Goal: Transaction & Acquisition: Subscribe to service/newsletter

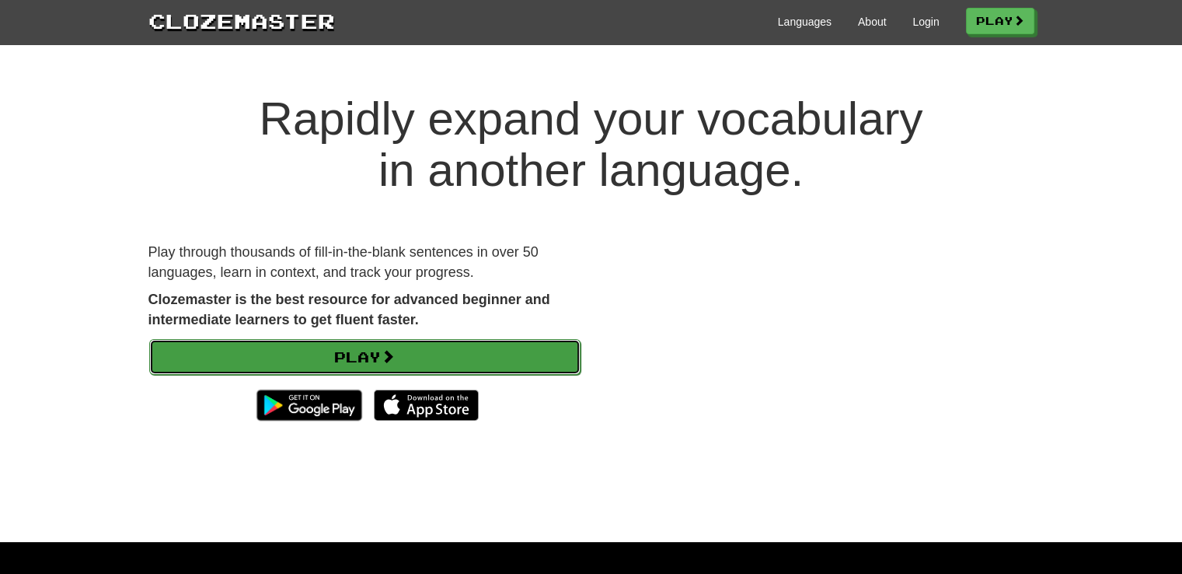
click at [379, 367] on link "Play" at bounding box center [364, 357] width 431 height 36
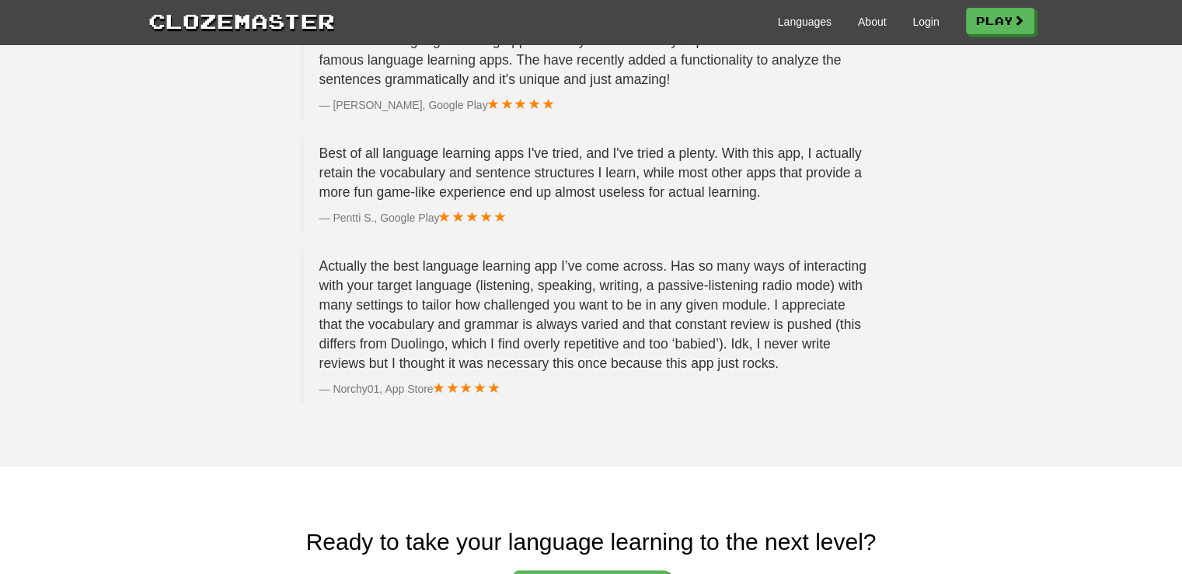
scroll to position [2341, 0]
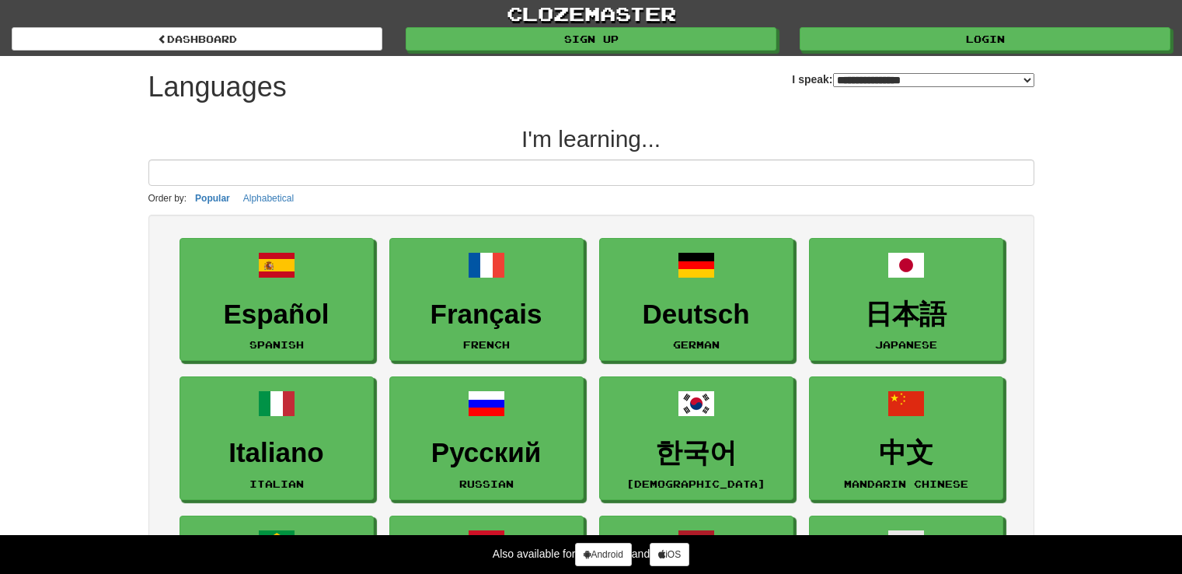
select select "*******"
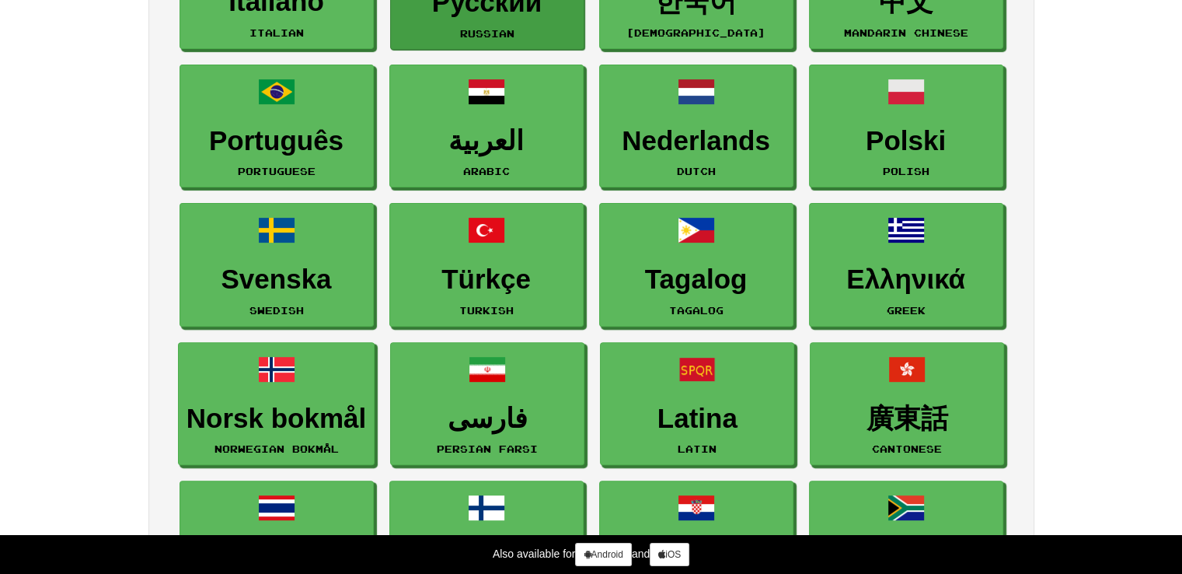
scroll to position [465, 0]
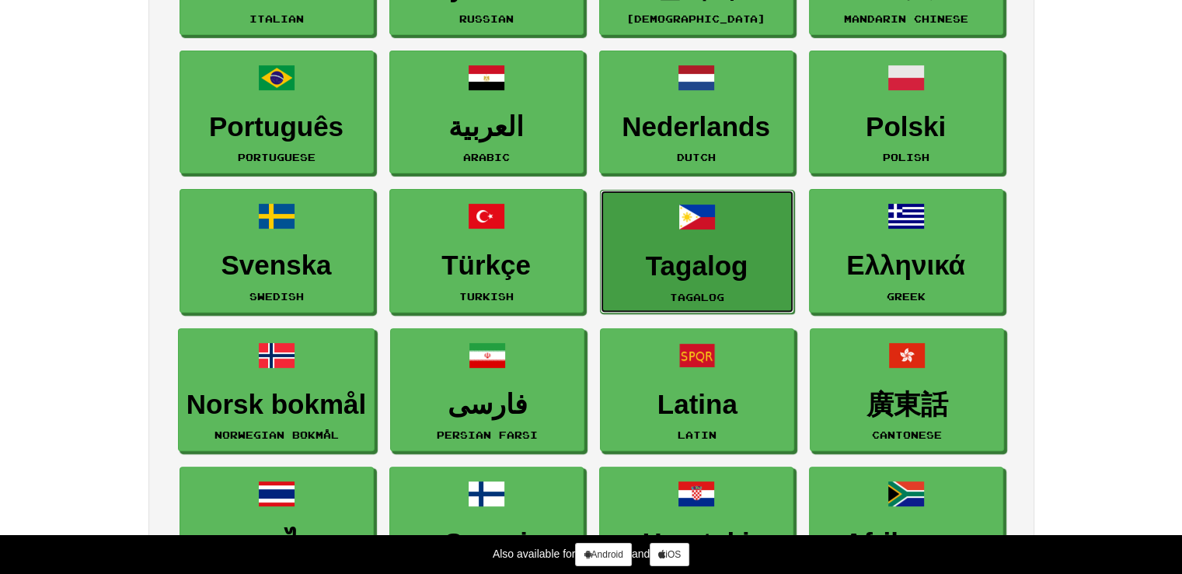
click at [769, 209] on link "Tagalog Tagalog" at bounding box center [697, 252] width 194 height 124
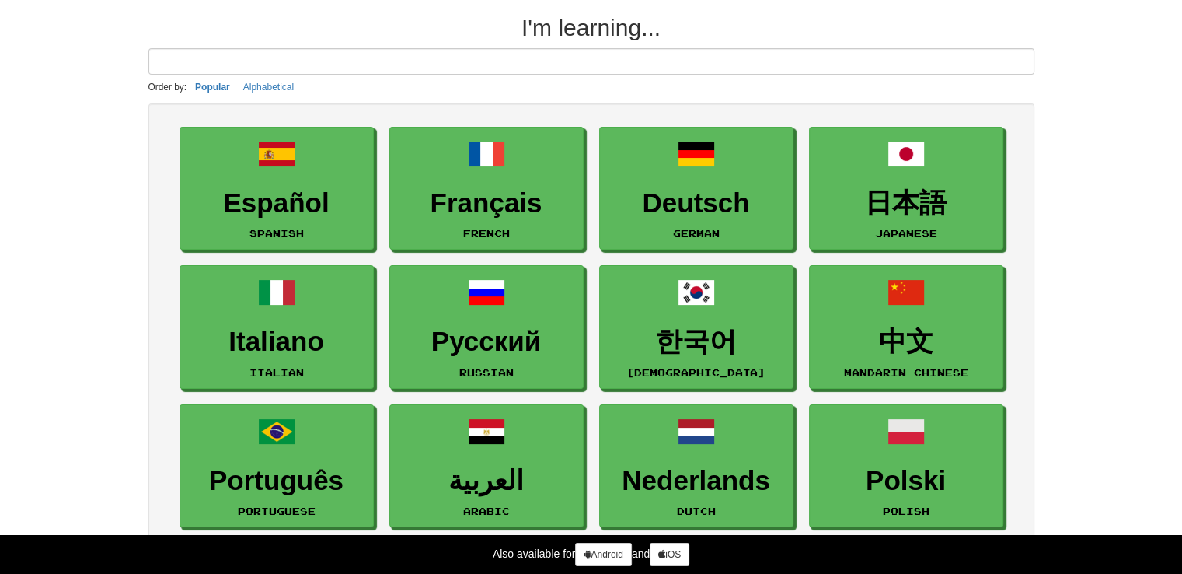
scroll to position [0, 0]
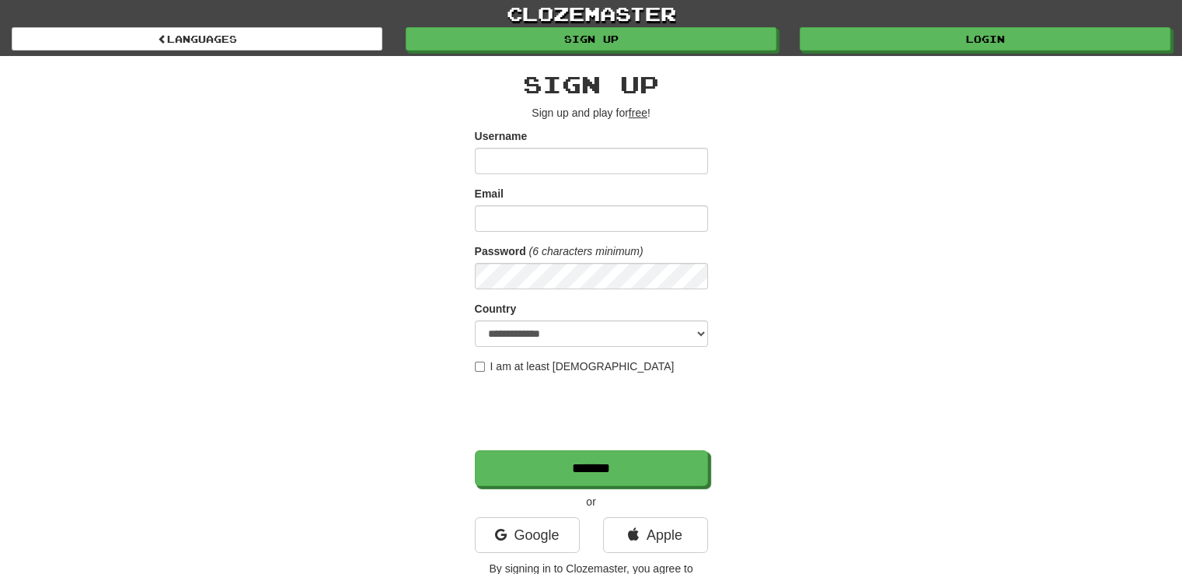
scroll to position [187, 0]
